Goal: Transaction & Acquisition: Purchase product/service

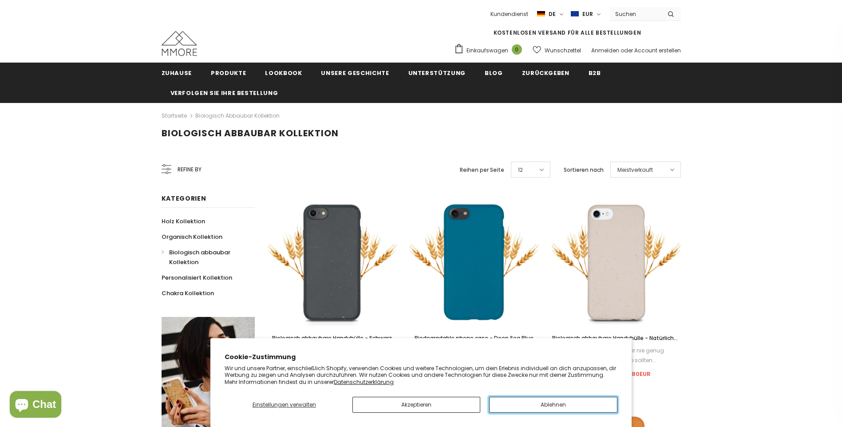
click at [574, 411] on button "Ablehnen" at bounding box center [553, 405] width 128 height 16
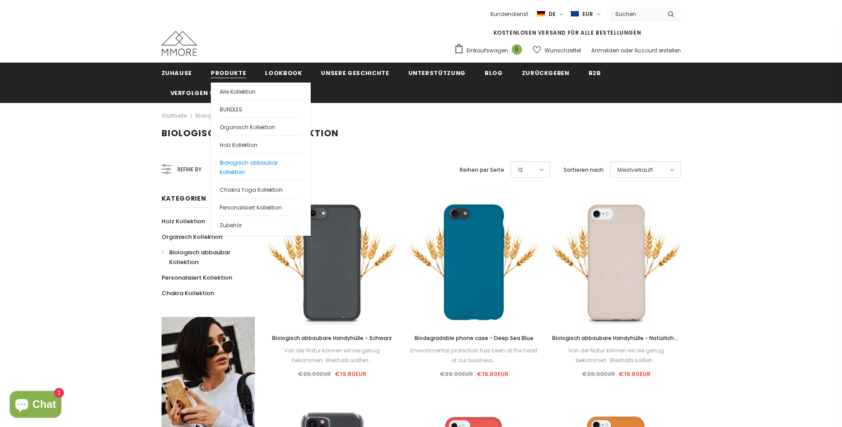
click at [236, 167] on link "Biologisch abbaubar Kollektion" at bounding box center [261, 166] width 82 height 27
